Goal: Find specific page/section: Find specific page/section

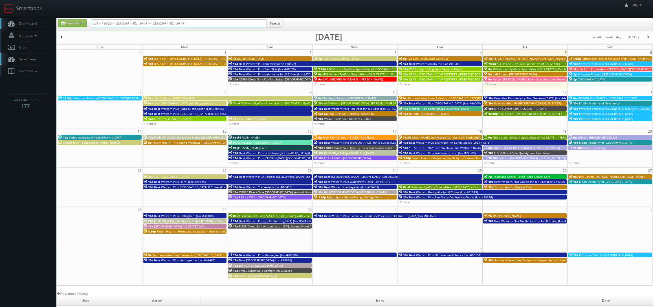
drag, startPoint x: 72, startPoint y: 13, endPoint x: -17, endPoint y: 3, distance: 89.9
click at [0, 3] on html "Smartbook Toggle Side Navigation Toggle Top Navigation Will Will Profile Logout…" at bounding box center [326, 201] width 653 height 402
paste input "(07-21-25) Landry's Simons & Seafort Anchorage (RSSA)"
drag, startPoint x: 111, startPoint y: 24, endPoint x: 52, endPoint y: 23, distance: 58.7
click at [53, 23] on body "Smartbook Toggle Side Navigation Toggle Top Navigation Will Will Profile Logout…" at bounding box center [326, 201] width 653 height 402
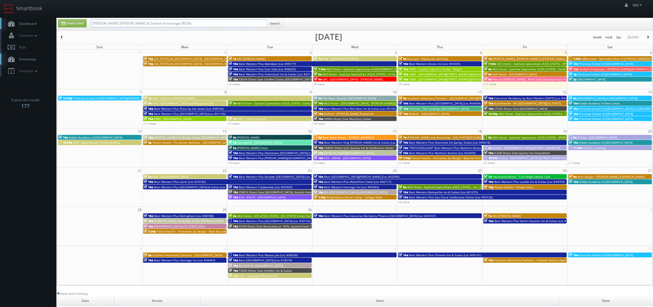
type input "Landry's Simons & Seafort Anchorage (RSSA)"
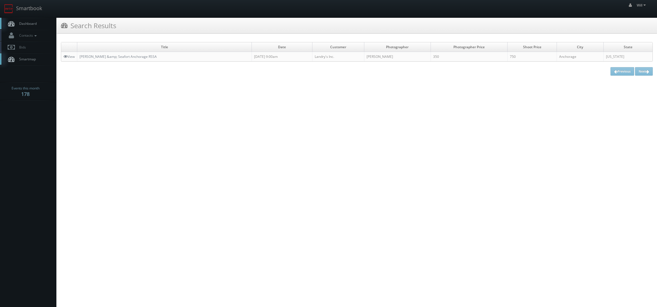
click at [112, 54] on td "Landrys - Simons &amp; Seafort Anchorage RSSA" at bounding box center [164, 57] width 175 height 10
click at [112, 55] on link "Landrys - Simons &amp; Seafort Anchorage RSSA" at bounding box center [118, 56] width 77 height 5
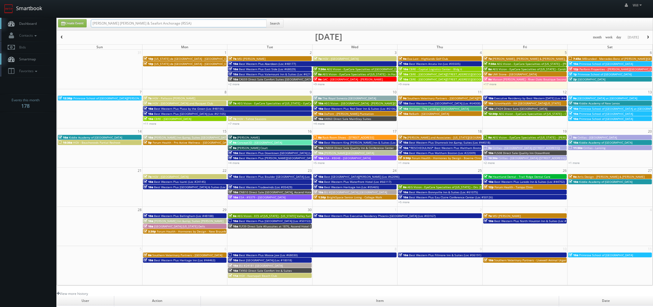
drag, startPoint x: 180, startPoint y: 26, endPoint x: 29, endPoint y: 4, distance: 152.2
click at [32, 4] on body "Smartbook Toggle Side Navigation Toggle Top Navigation Will Will Profile Logout…" at bounding box center [326, 201] width 653 height 402
paste input "s - Landrys Seafood House Galveston GALV"
drag, startPoint x: 109, startPoint y: 23, endPoint x: -14, endPoint y: 16, distance: 123.5
click at [0, 16] on html "Smartbook Toggle Side Navigation Toggle Top Navigation Will Will Profile Logout…" at bounding box center [326, 201] width 653 height 402
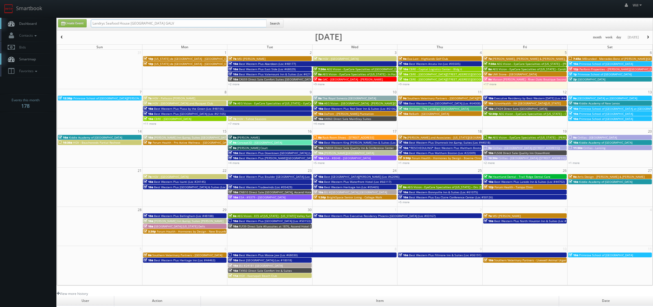
type input "Landrys Seafood House Galveston GALV"
click at [280, 24] on button "Search" at bounding box center [274, 23] width 17 height 8
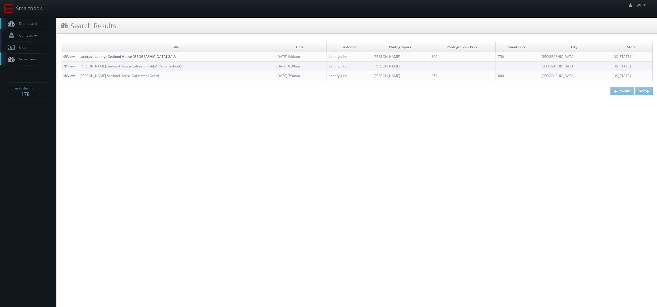
click at [125, 58] on link "Landrys - Landrys Seafood House Galveston GALV" at bounding box center [128, 56] width 97 height 5
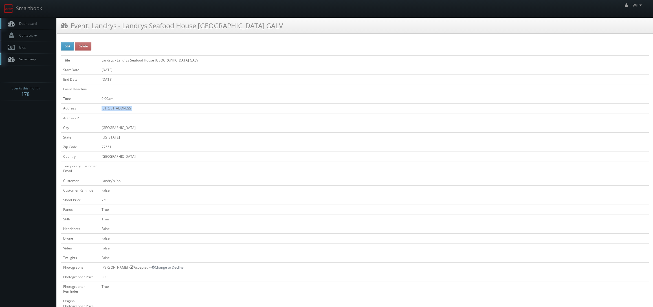
drag, startPoint x: 131, startPoint y: 109, endPoint x: 101, endPoint y: 108, distance: 30.5
click at [101, 108] on td "[STREET_ADDRESS]" at bounding box center [374, 109] width 550 height 10
copy td "[STREET_ADDRESS]"
